Goal: Transaction & Acquisition: Purchase product/service

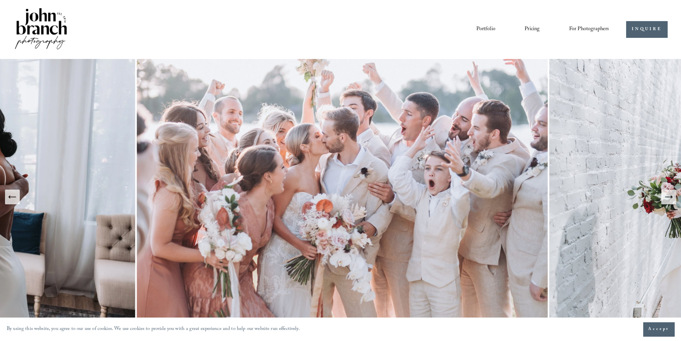
click at [486, 31] on link "Portfolio" at bounding box center [485, 29] width 19 height 11
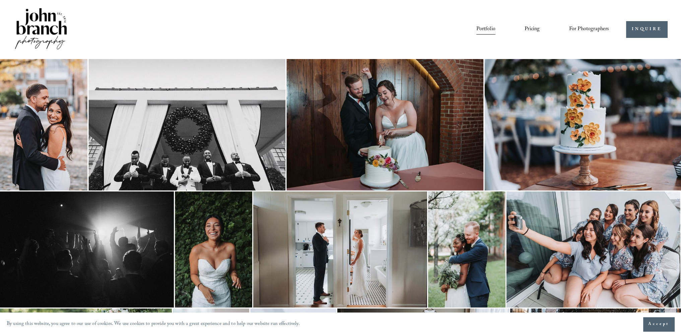
click at [529, 31] on link "Pricing" at bounding box center [532, 29] width 15 height 11
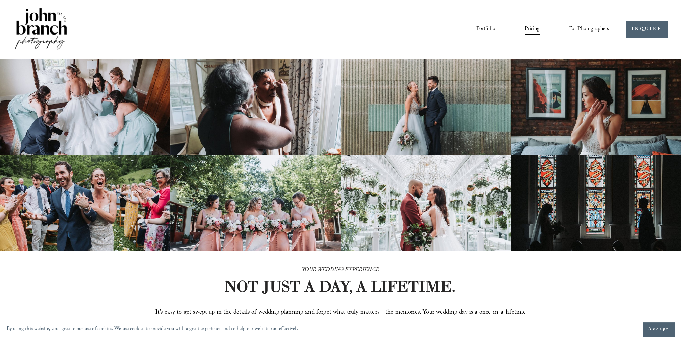
click at [594, 29] on span "For Photographers" at bounding box center [589, 29] width 40 height 10
click at [493, 30] on link "Portfolio" at bounding box center [485, 29] width 19 height 11
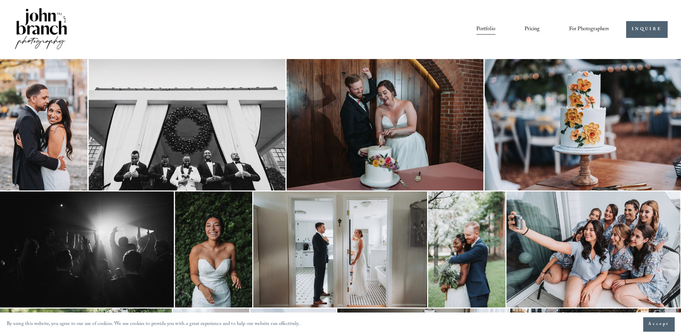
click at [538, 29] on link "Pricing" at bounding box center [532, 29] width 15 height 11
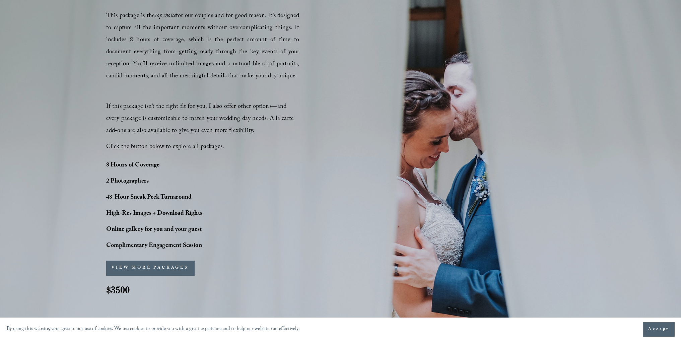
scroll to position [469, 0]
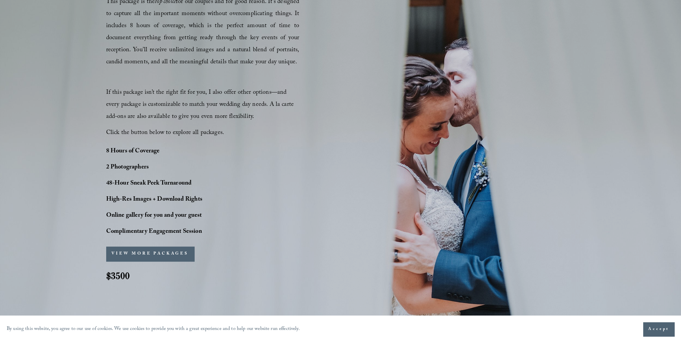
drag, startPoint x: 158, startPoint y: 250, endPoint x: 554, endPoint y: 140, distance: 411.0
click at [555, 140] on div "PERFECT PHOTO COVERAGE This package is the top choice for our couples and for g…" at bounding box center [340, 130] width 681 height 327
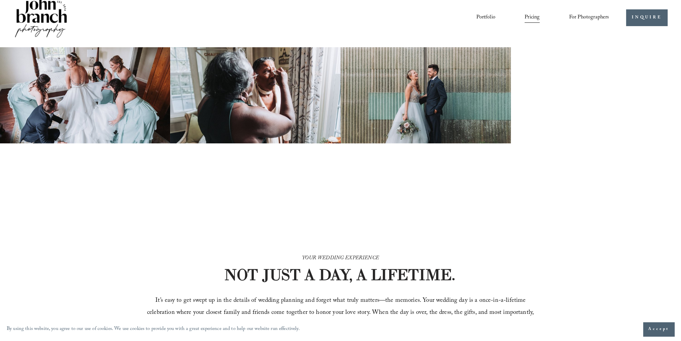
scroll to position [0, 0]
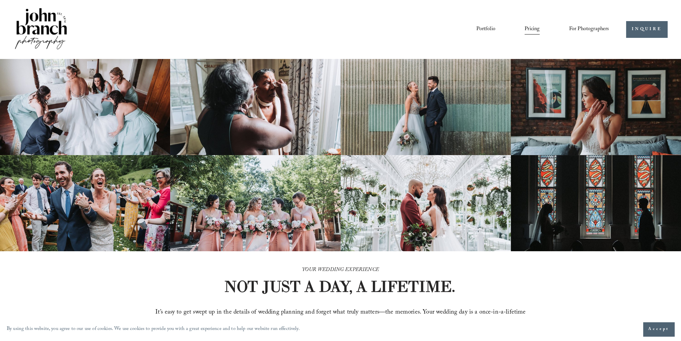
click at [0, 0] on link "Courses" at bounding box center [0, 0] width 0 height 0
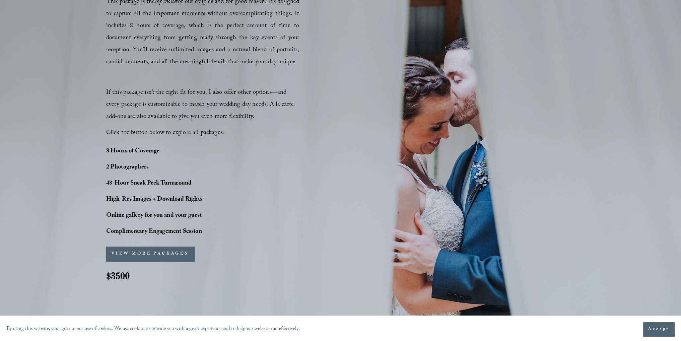
scroll to position [435, 0]
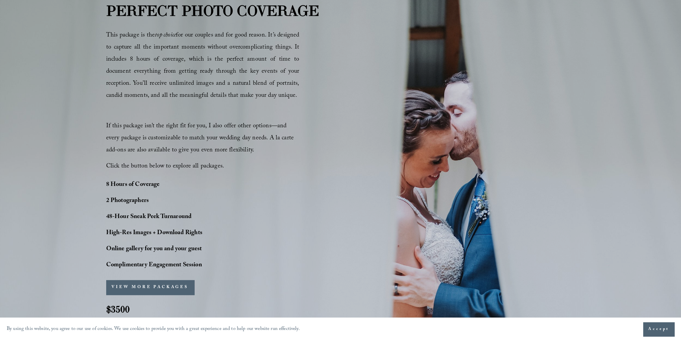
drag, startPoint x: 323, startPoint y: 116, endPoint x: 319, endPoint y: 104, distance: 12.4
drag, startPoint x: 319, startPoint y: 104, endPoint x: 562, endPoint y: 80, distance: 244.0
click at [562, 80] on div "PERFECT PHOTO COVERAGE This package is the top choice for our couples and for g…" at bounding box center [340, 163] width 681 height 327
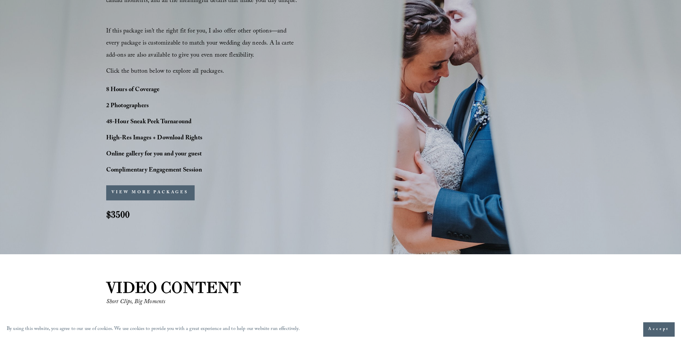
scroll to position [536, 0]
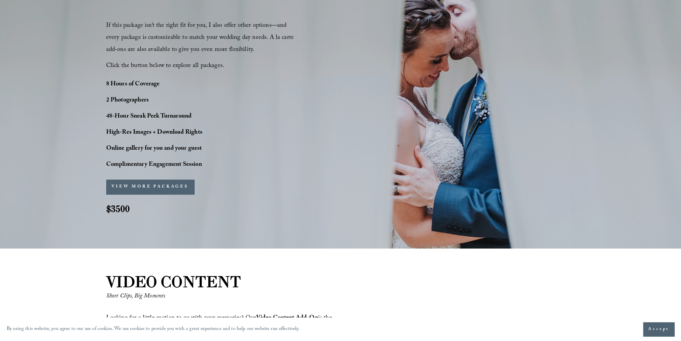
click at [173, 184] on button "VIEW MORE PACKAGES" at bounding box center [150, 187] width 88 height 15
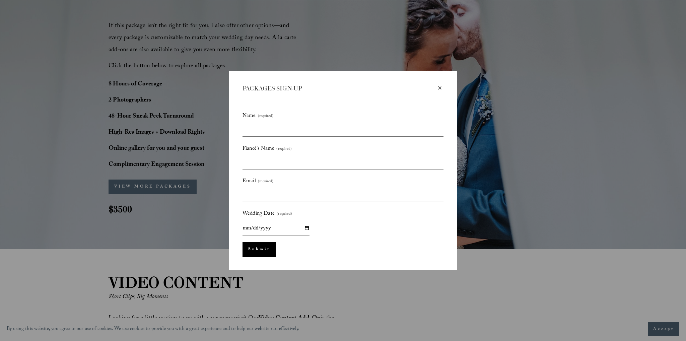
scroll to position [0, 0]
click at [439, 88] on div "×" at bounding box center [439, 87] width 7 height 7
